Goal: Transaction & Acquisition: Purchase product/service

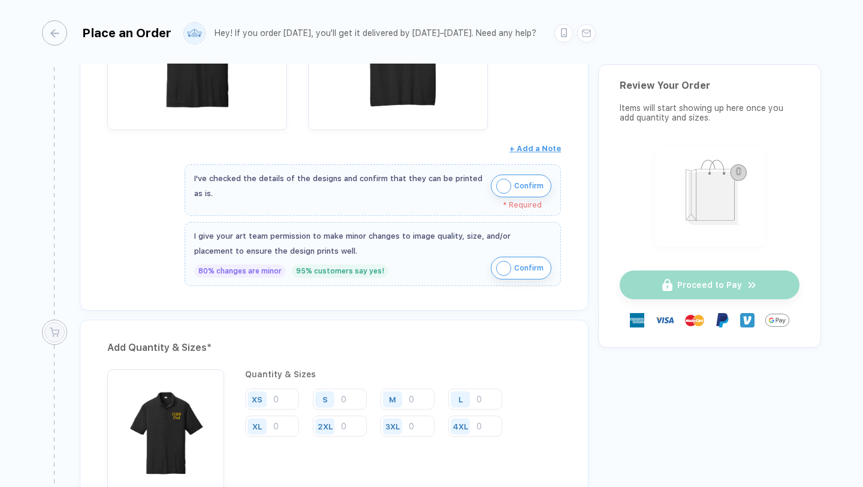
scroll to position [328, 0]
click at [496, 180] on img "button" at bounding box center [503, 185] width 15 height 15
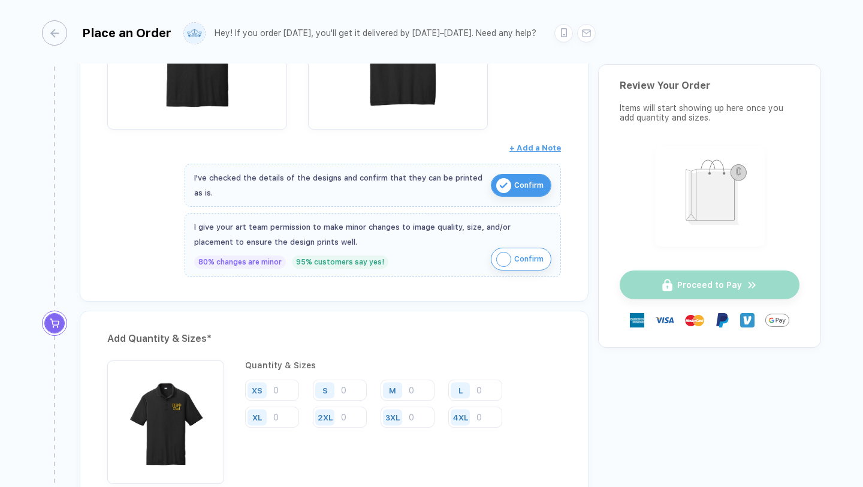
click at [520, 249] on span "Confirm" at bounding box center [528, 258] width 29 height 19
click at [345, 387] on input "number" at bounding box center [340, 389] width 54 height 21
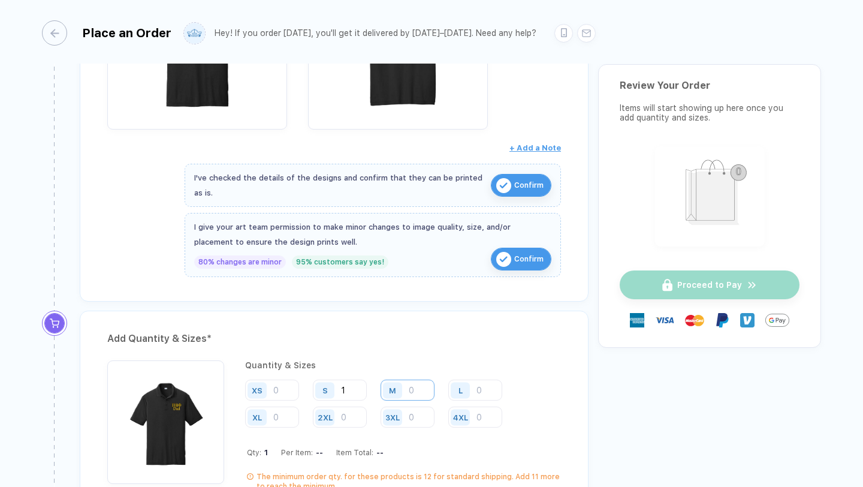
type input "1"
click at [413, 390] on input "number" at bounding box center [408, 389] width 54 height 21
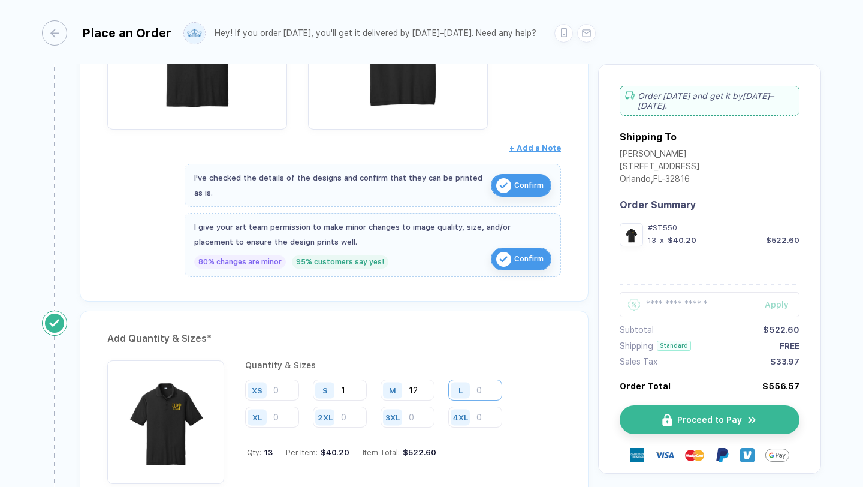
type input "12"
click at [483, 388] on input "number" at bounding box center [475, 389] width 54 height 21
type input "7"
click at [272, 415] on div "XL" at bounding box center [259, 416] width 28 height 21
click at [273, 415] on input "number" at bounding box center [272, 416] width 54 height 21
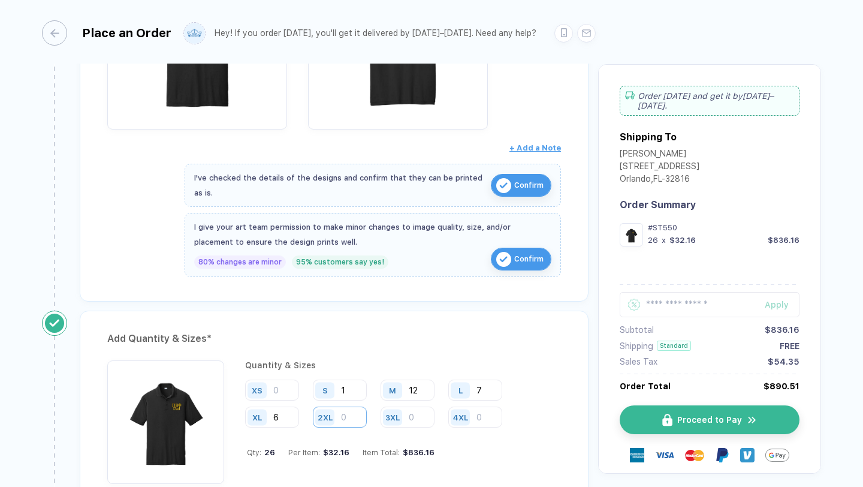
type input "6"
click at [349, 418] on input "number" at bounding box center [340, 416] width 54 height 21
type input "1"
click at [415, 424] on input "number" at bounding box center [408, 416] width 54 height 21
type input "1"
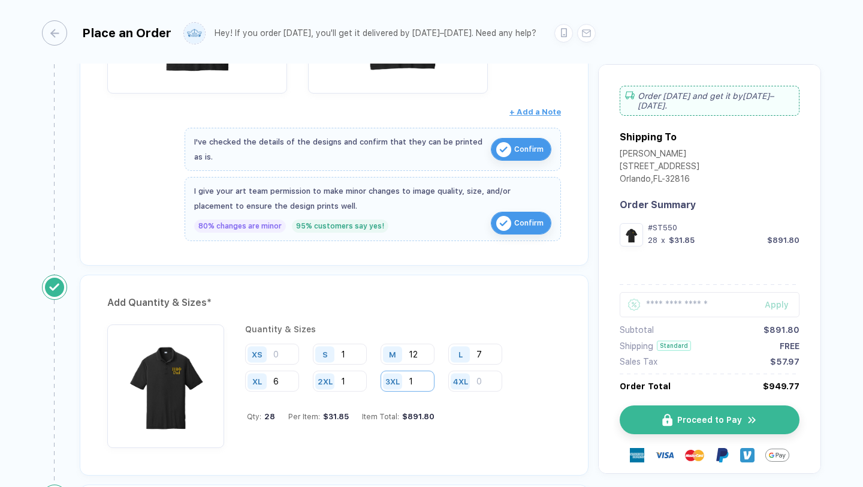
scroll to position [427, 0]
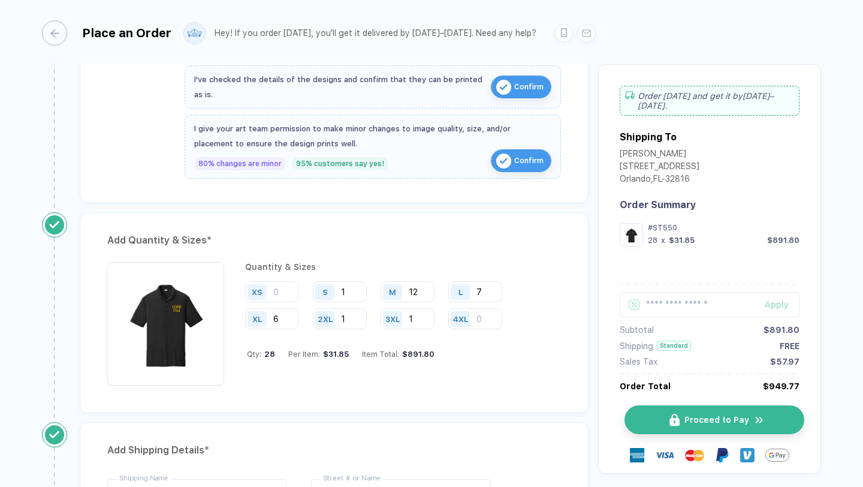
click at [684, 420] on span "Proceed to Pay" at bounding box center [716, 420] width 65 height 10
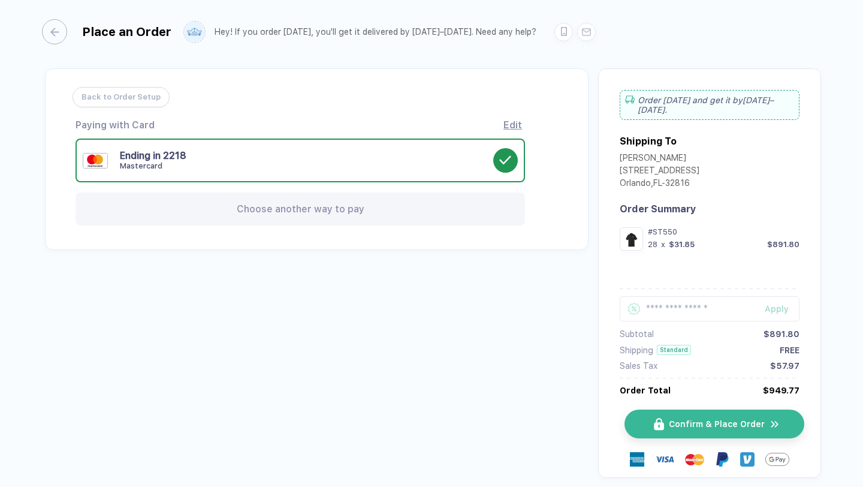
click at [674, 426] on span "Confirm & Place Order" at bounding box center [717, 424] width 96 height 10
